Goal: Task Accomplishment & Management: Manage account settings

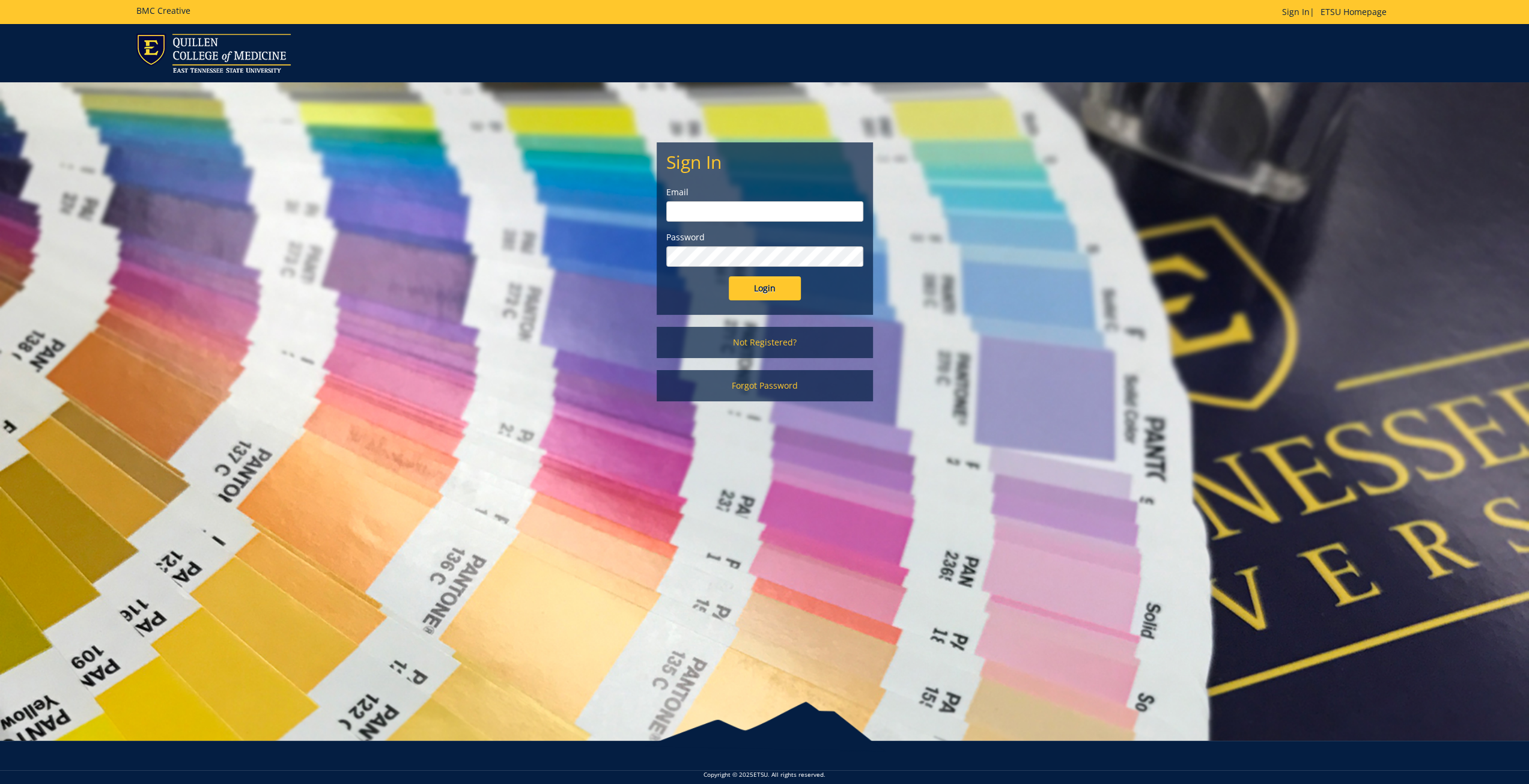
type input "[EMAIL_ADDRESS][DOMAIN_NAME]"
click at [783, 291] on input "Login" at bounding box center [764, 288] width 72 height 24
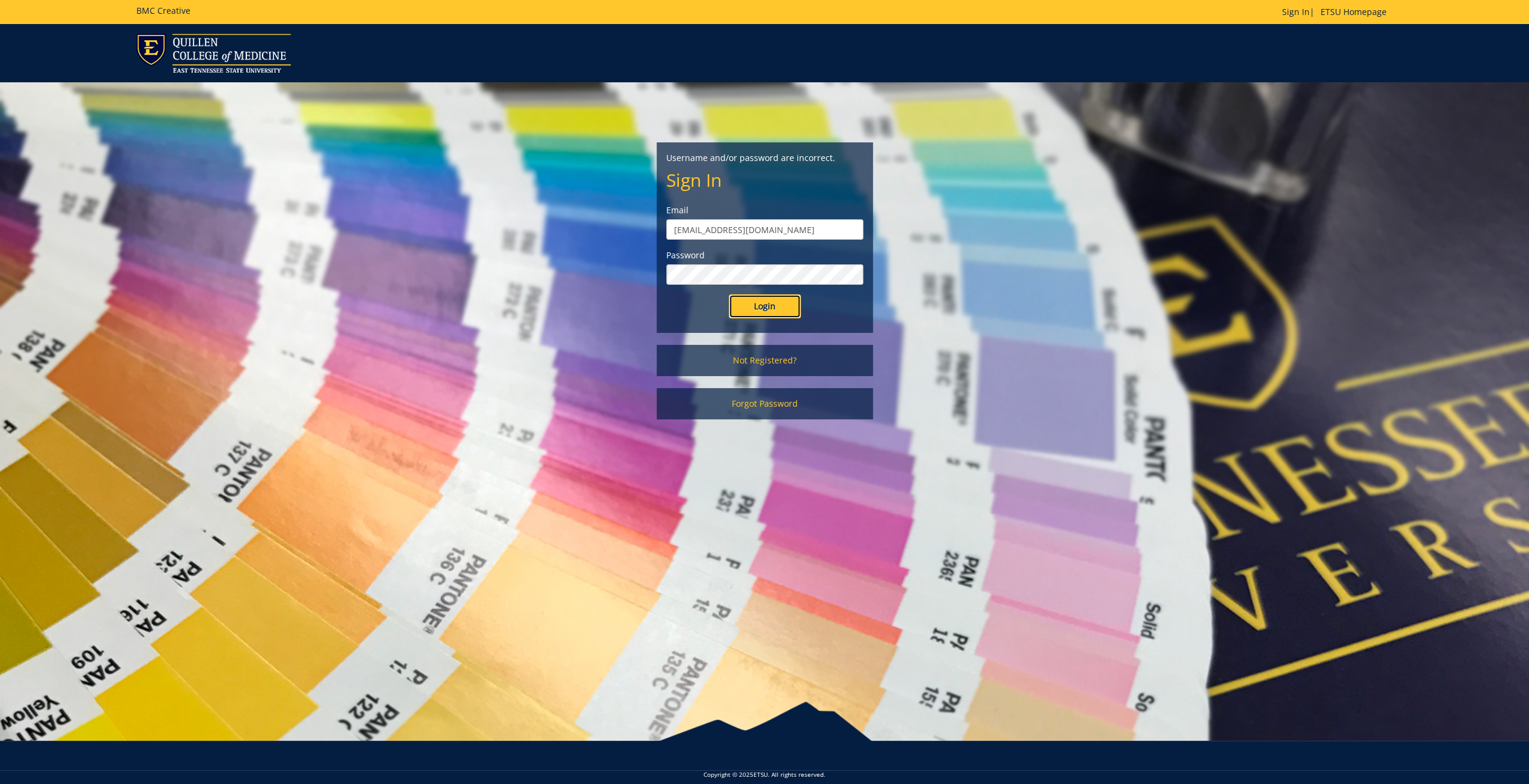
click at [765, 310] on input "Login" at bounding box center [764, 306] width 72 height 24
click at [768, 405] on link "Forgot Password" at bounding box center [764, 404] width 216 height 31
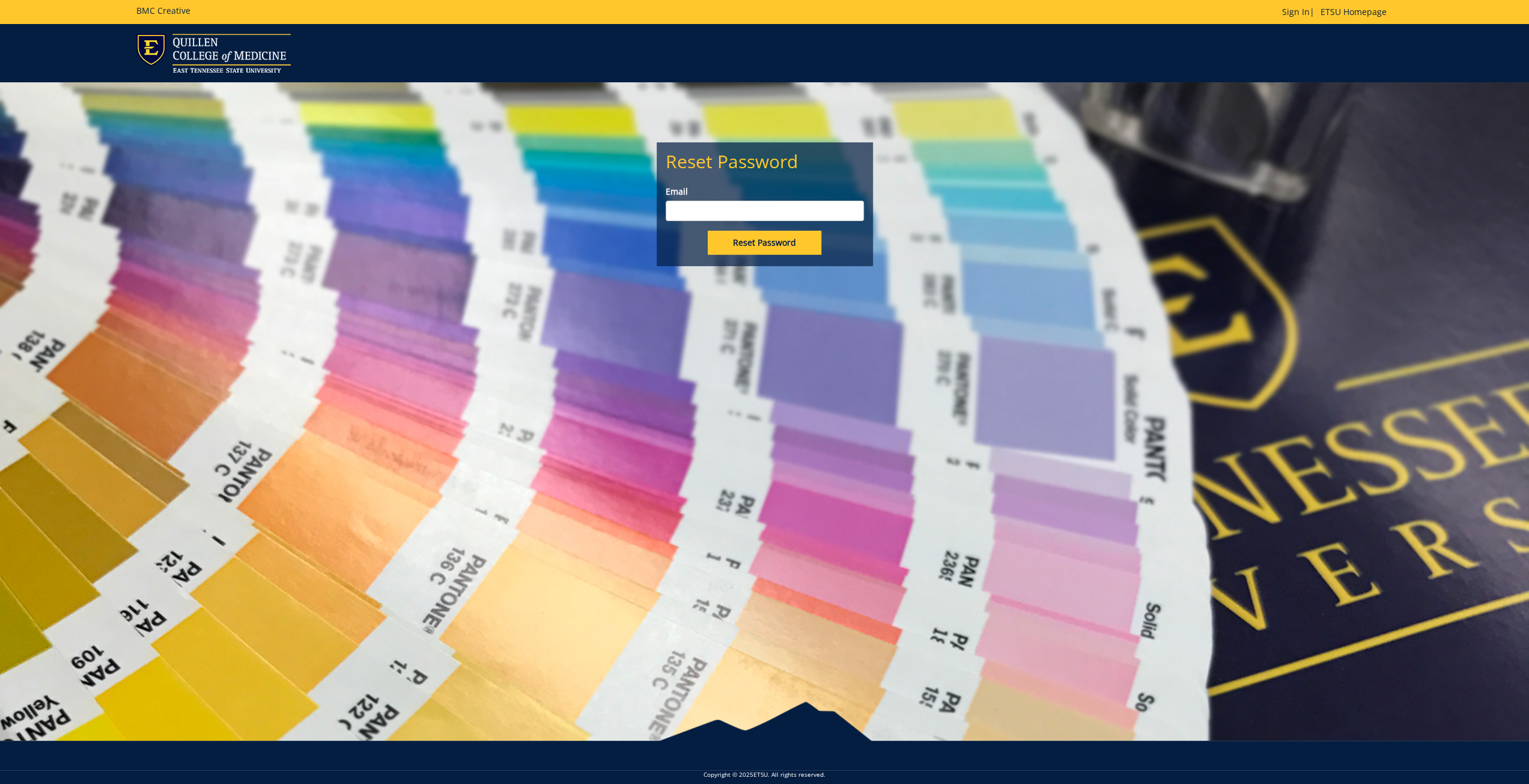
click at [770, 208] on input "Email" at bounding box center [764, 210] width 198 height 20
type input "[EMAIL_ADDRESS][DOMAIN_NAME]"
click at [778, 241] on input "Reset Password" at bounding box center [764, 243] width 113 height 24
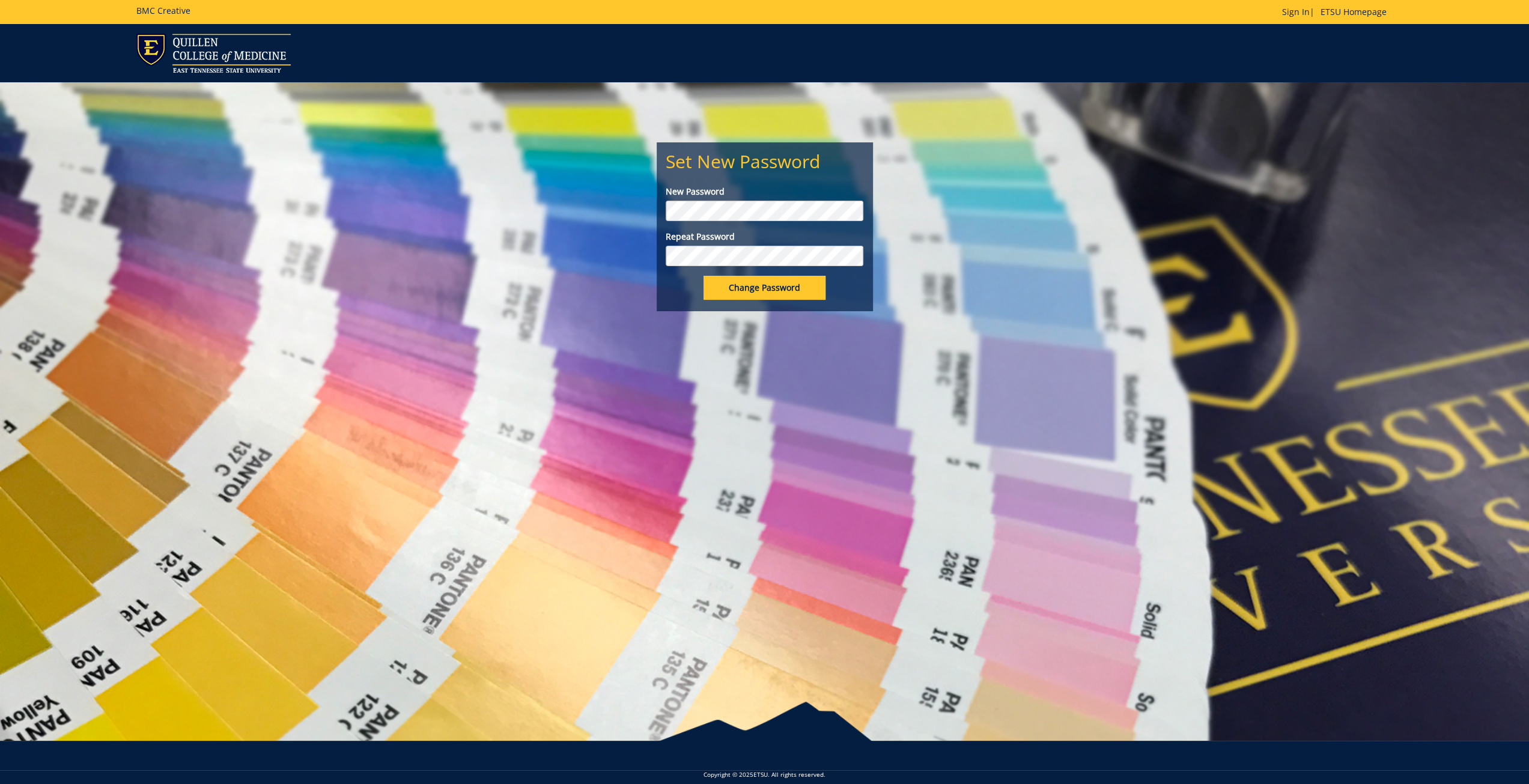
click at [653, 201] on div "Set New Password New Password Repeat Password Change Password" at bounding box center [764, 196] width 234 height 229
click at [756, 291] on input "Change Password" at bounding box center [764, 287] width 122 height 24
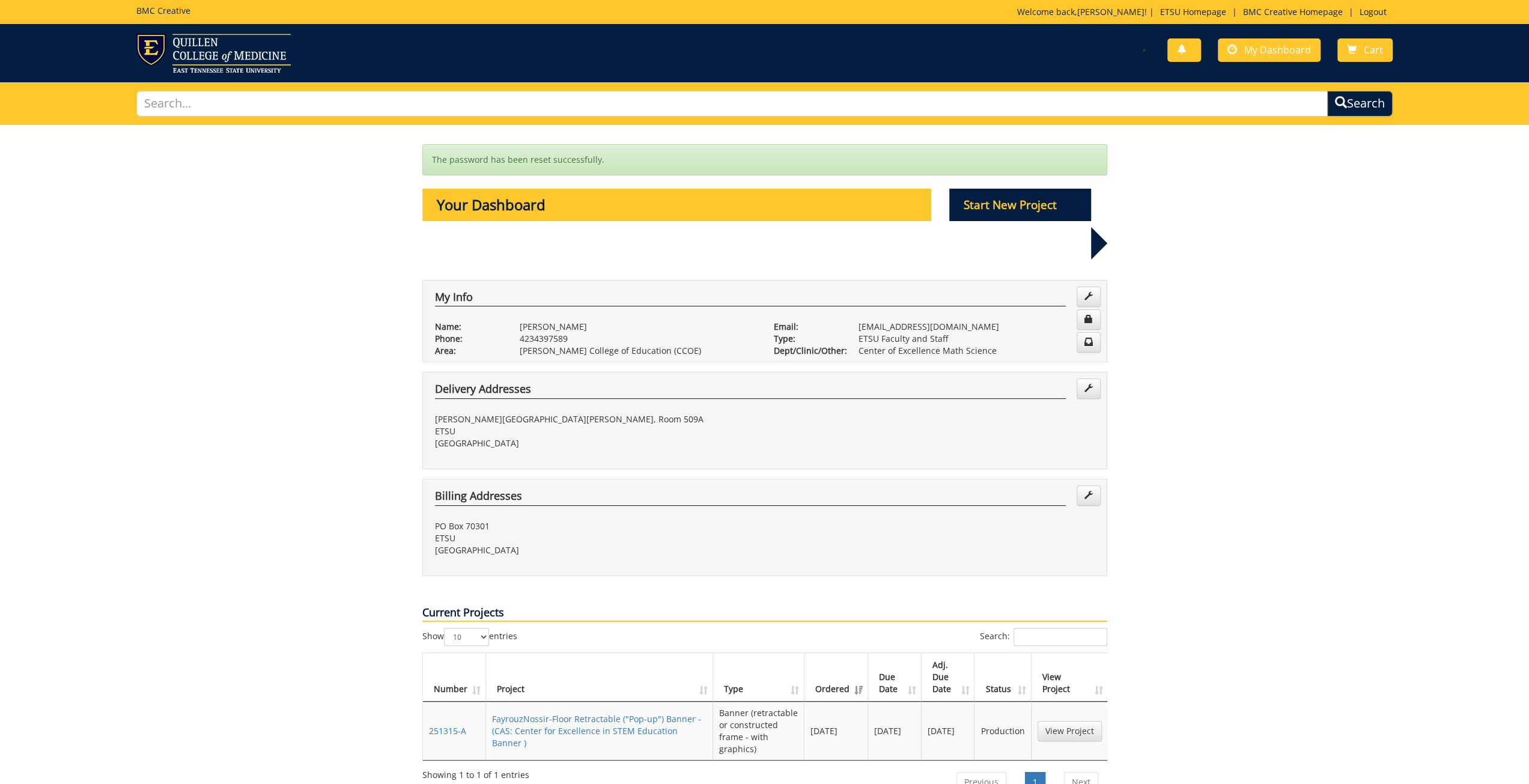
scroll to position [120, 0]
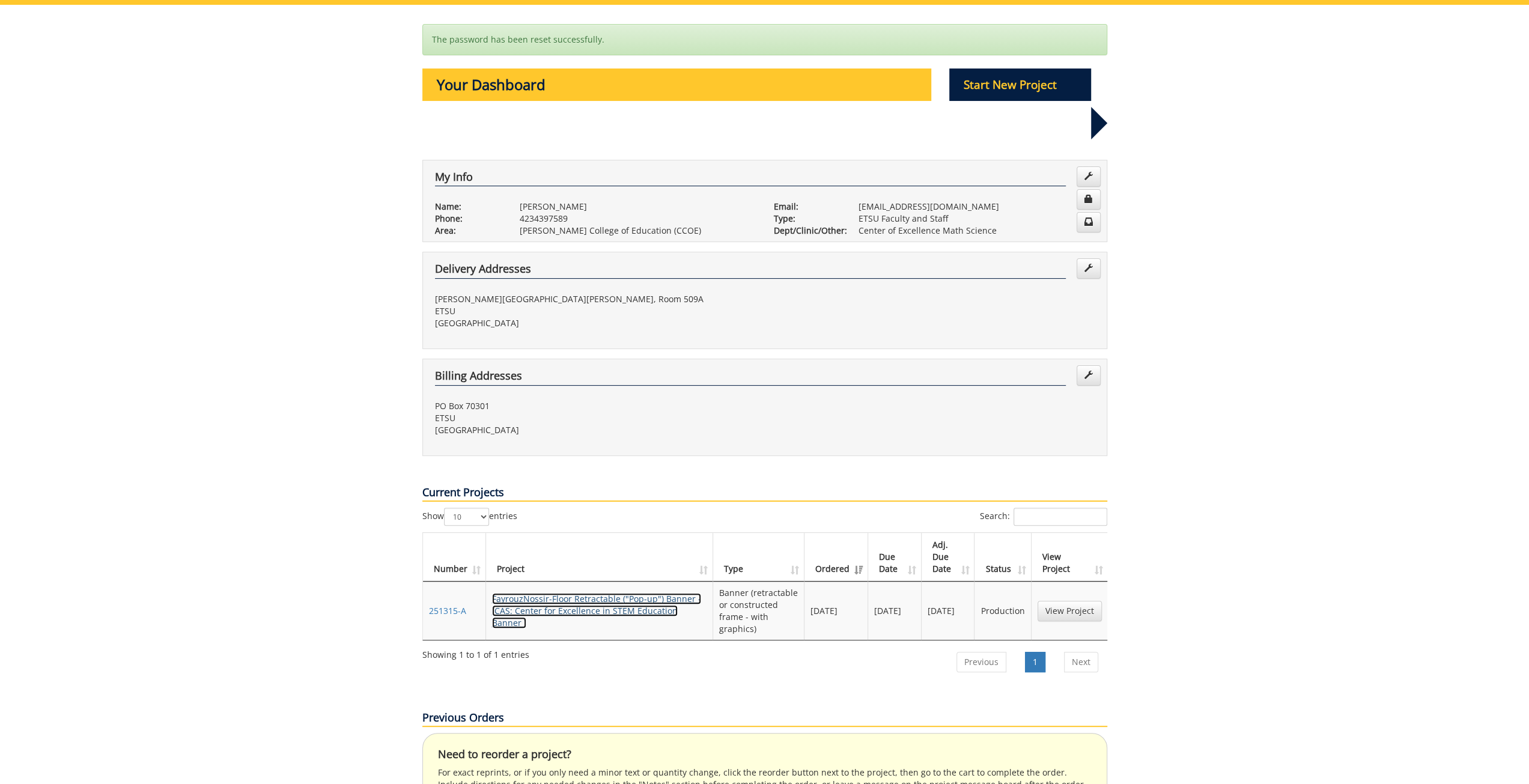
click at [606, 593] on link "FayrouzNossir-Floor Retractable ("Pop-up") Banner - (CAS: Center for Excellence…" at bounding box center [596, 610] width 209 height 35
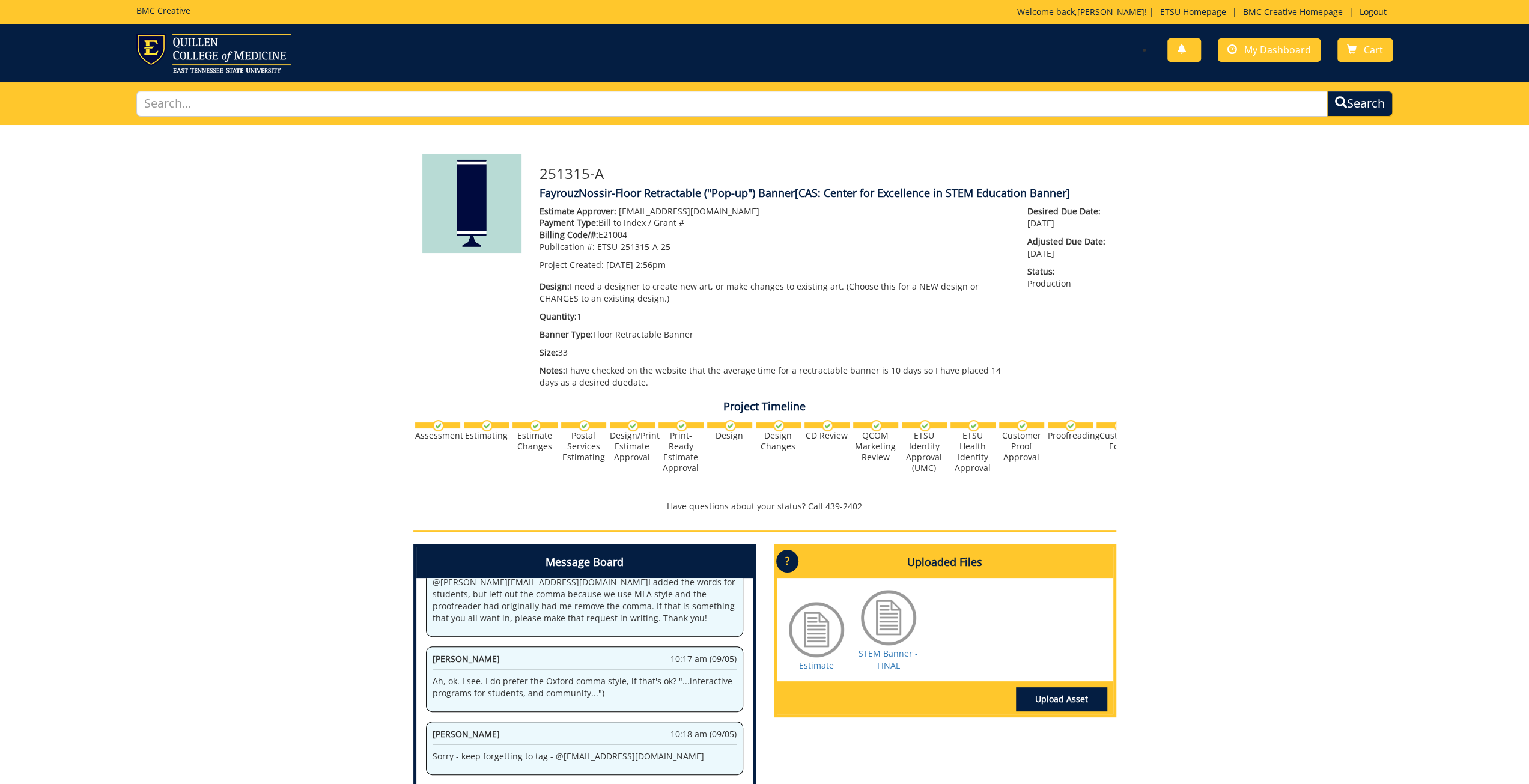
scroll to position [172, 0]
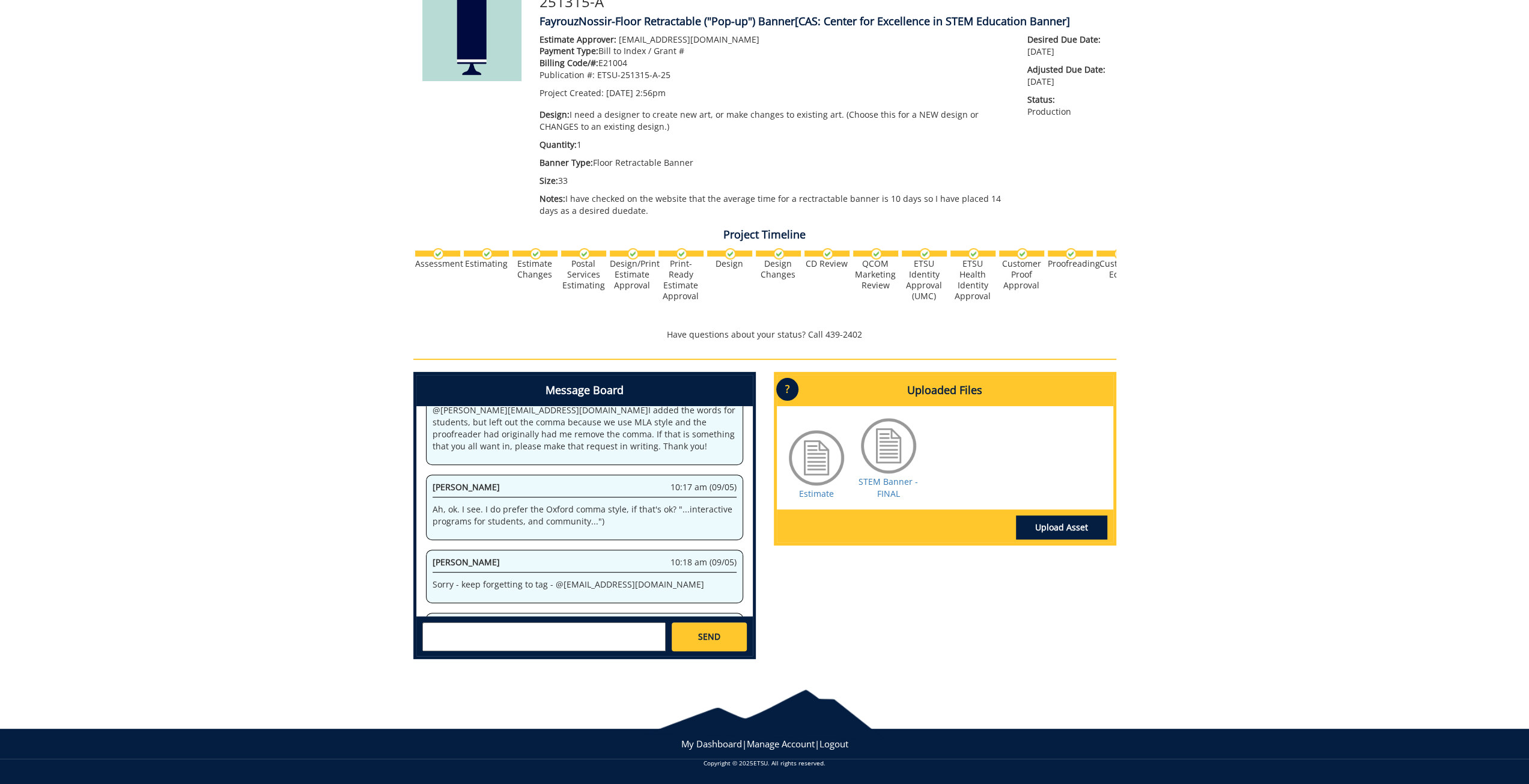
click at [610, 640] on textarea at bounding box center [544, 637] width 243 height 29
